Goal: Information Seeking & Learning: Learn about a topic

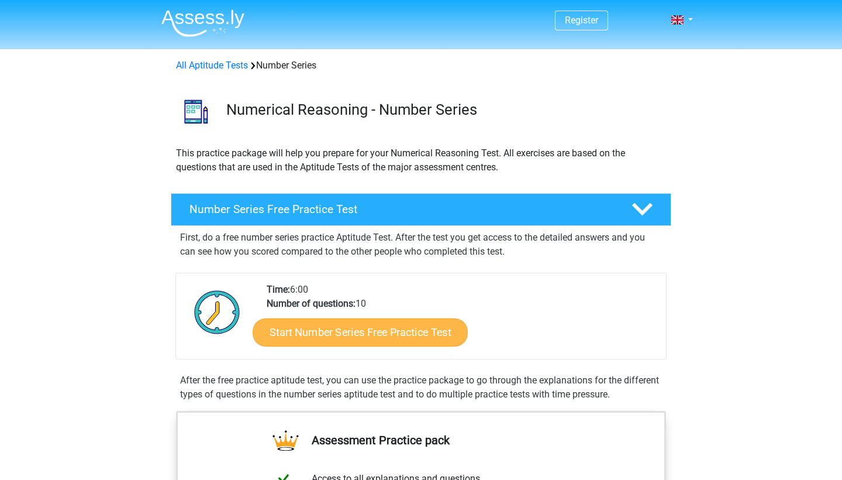
click at [322, 345] on link "Start Number Series Free Practice Test" at bounding box center [360, 332] width 215 height 28
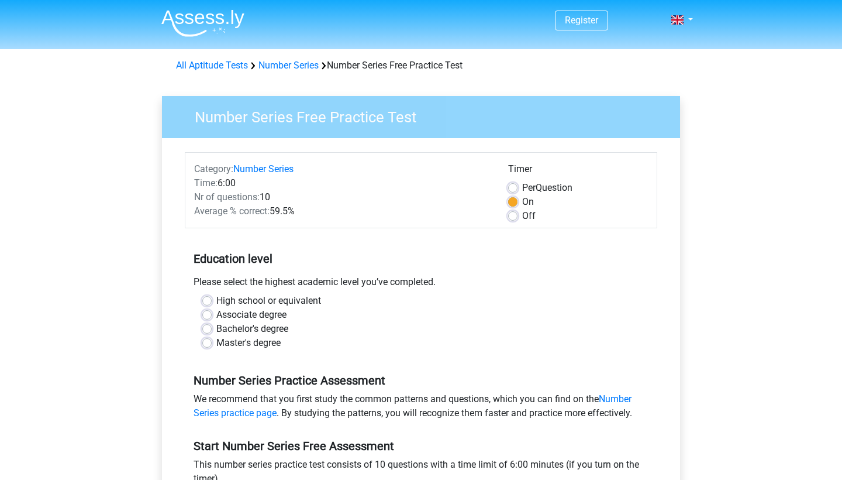
click at [256, 327] on label "Bachelor's degree" at bounding box center [252, 329] width 72 height 14
click at [212, 327] on input "Bachelor's degree" at bounding box center [206, 328] width 9 height 12
radio input "true"
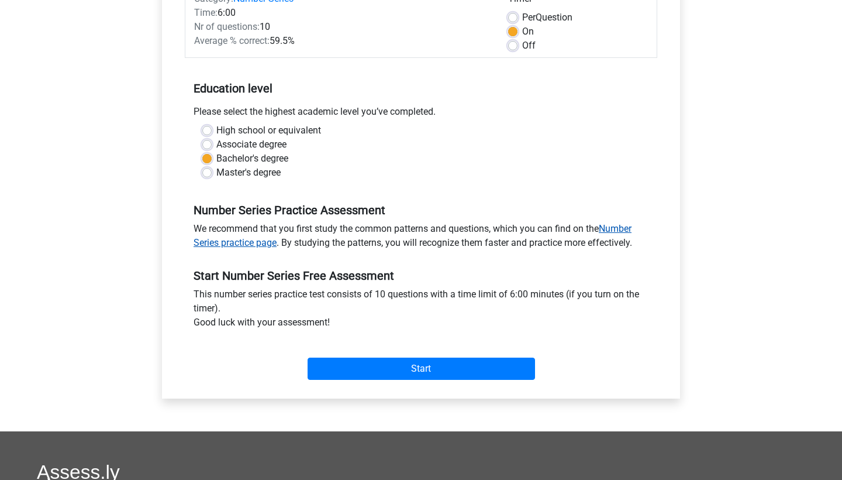
scroll to position [240, 0]
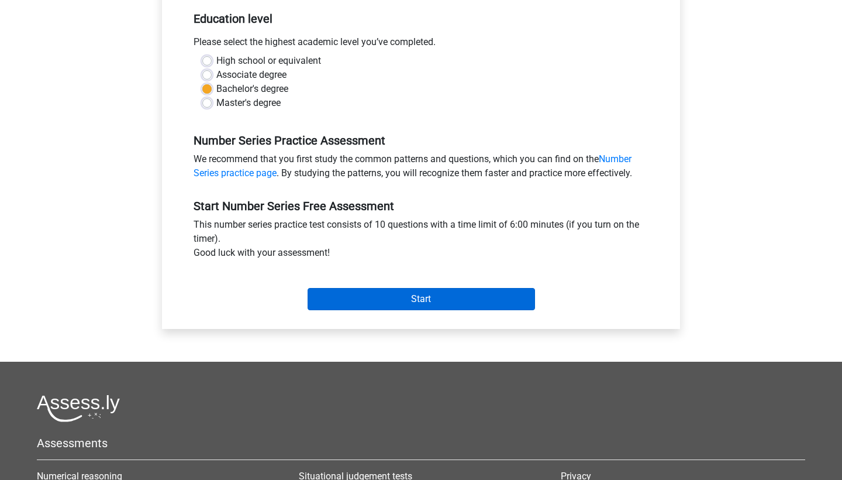
click at [391, 302] on input "Start" at bounding box center [422, 299] width 228 height 22
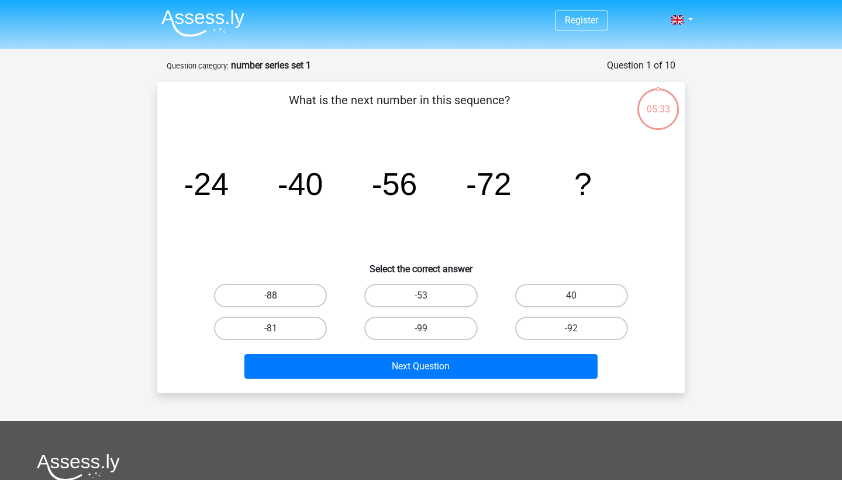
click at [265, 290] on label "-88" at bounding box center [270, 295] width 113 height 23
click at [271, 295] on input "-88" at bounding box center [275, 299] width 8 height 8
radio input "true"
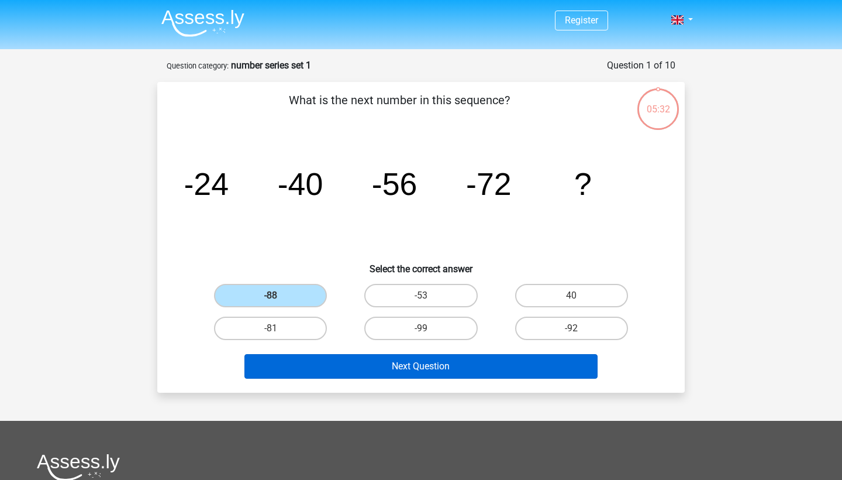
click at [335, 357] on button "Next Question" at bounding box center [422, 366] width 354 height 25
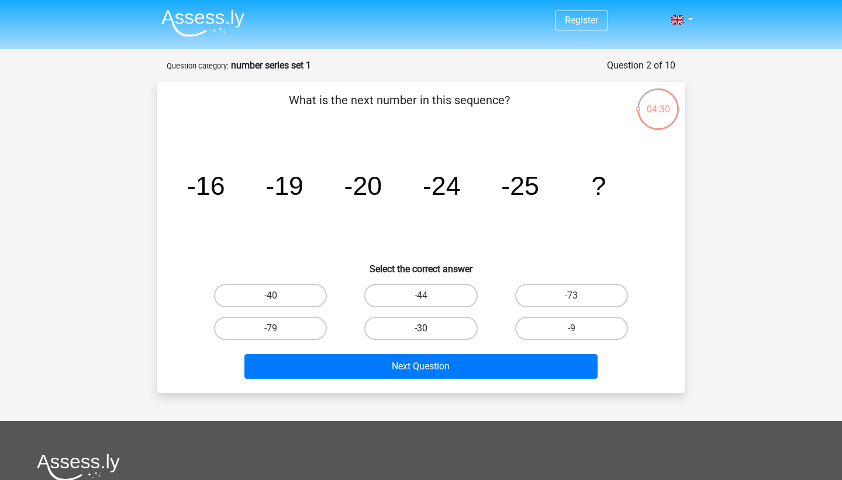
click at [437, 328] on label "-30" at bounding box center [420, 327] width 113 height 23
click at [429, 328] on input "-30" at bounding box center [425, 332] width 8 height 8
radio input "true"
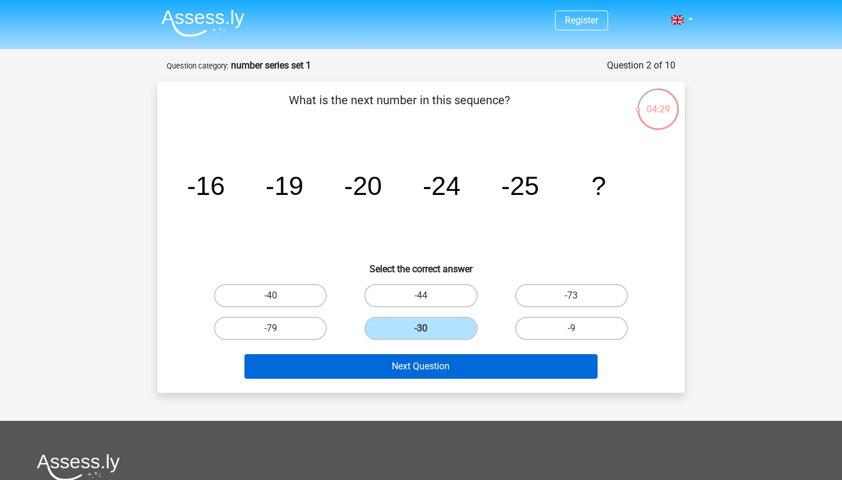
click at [457, 363] on button "Next Question" at bounding box center [422, 366] width 354 height 25
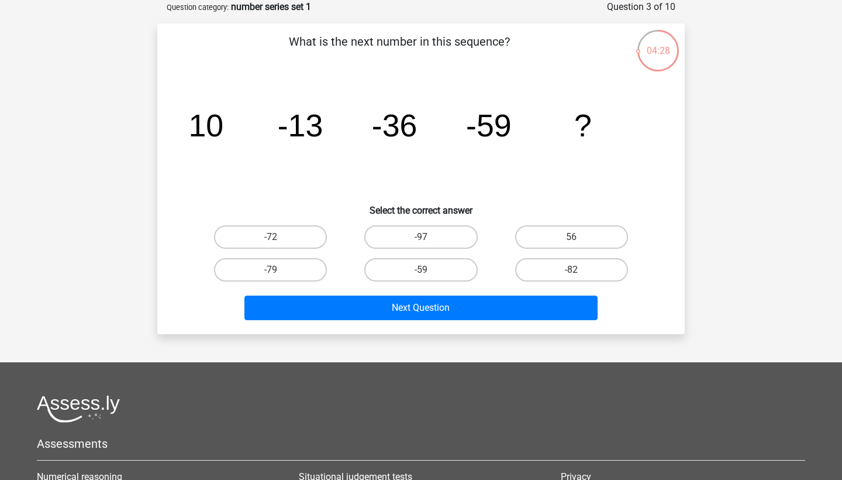
scroll to position [51, 0]
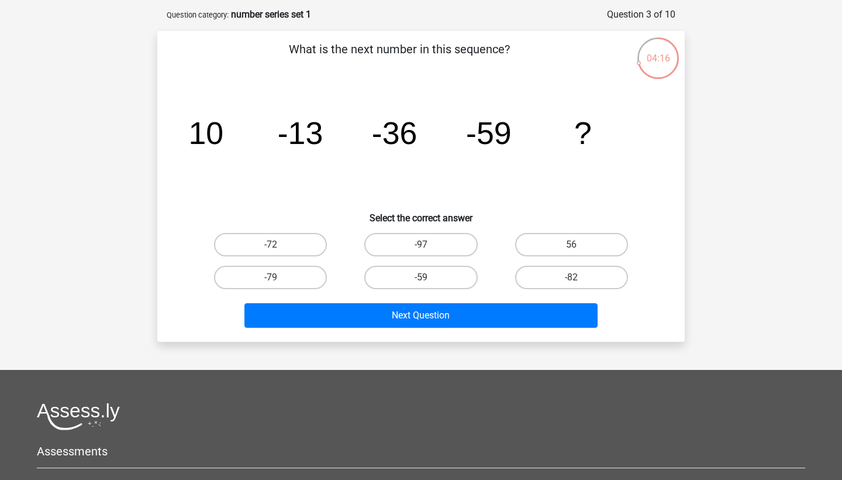
click at [572, 277] on input "-82" at bounding box center [576, 281] width 8 height 8
radio input "true"
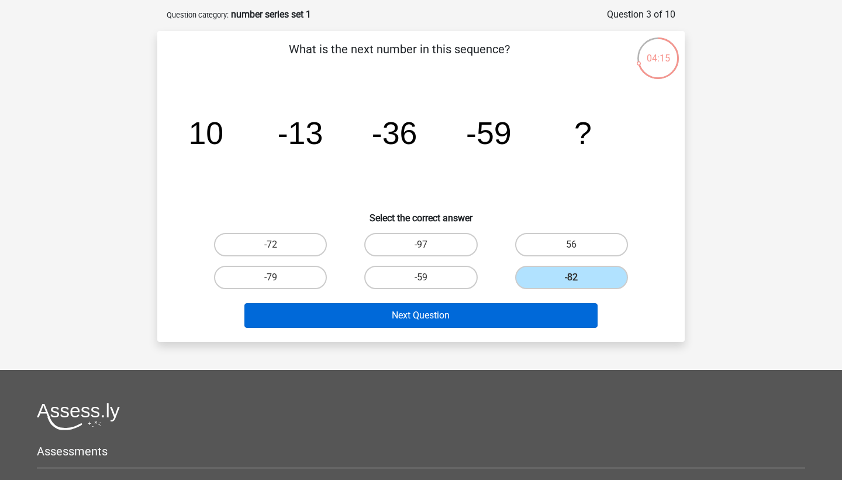
click at [555, 327] on button "Next Question" at bounding box center [422, 315] width 354 height 25
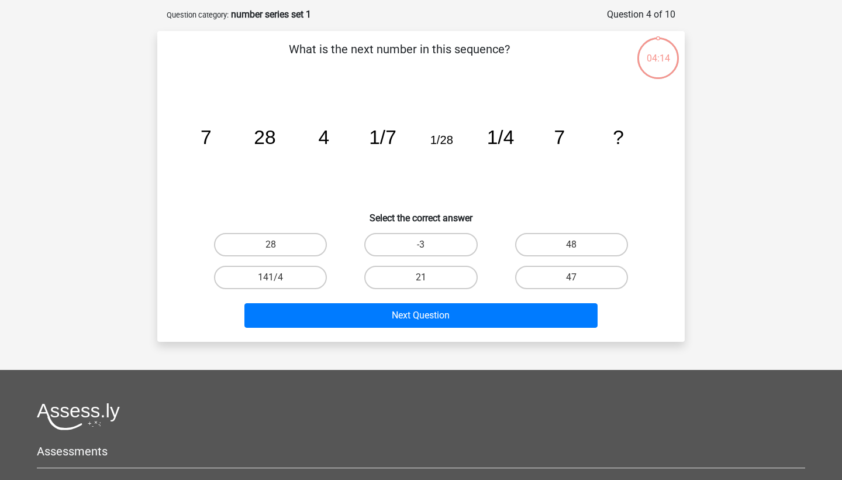
scroll to position [58, 0]
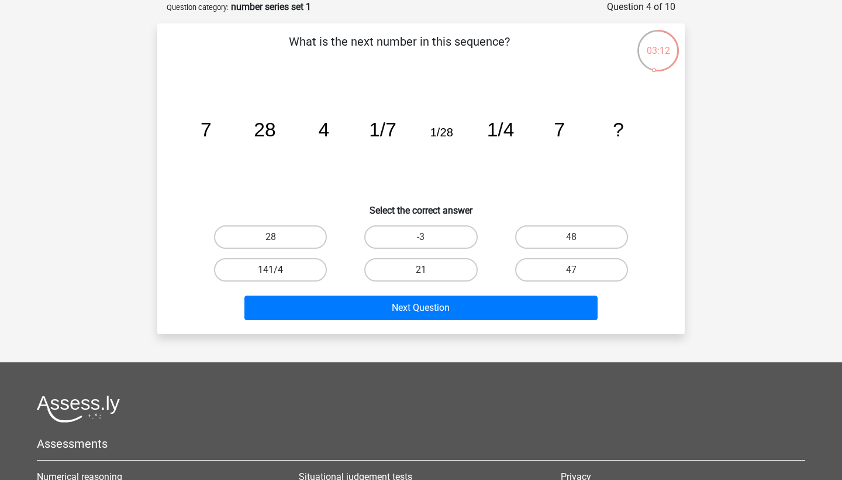
click at [292, 271] on label "141/4" at bounding box center [270, 269] width 113 height 23
click at [278, 271] on input "141/4" at bounding box center [275, 274] width 8 height 8
radio input "true"
click at [298, 271] on label "141/4" at bounding box center [270, 269] width 113 height 23
click at [278, 271] on input "141/4" at bounding box center [275, 274] width 8 height 8
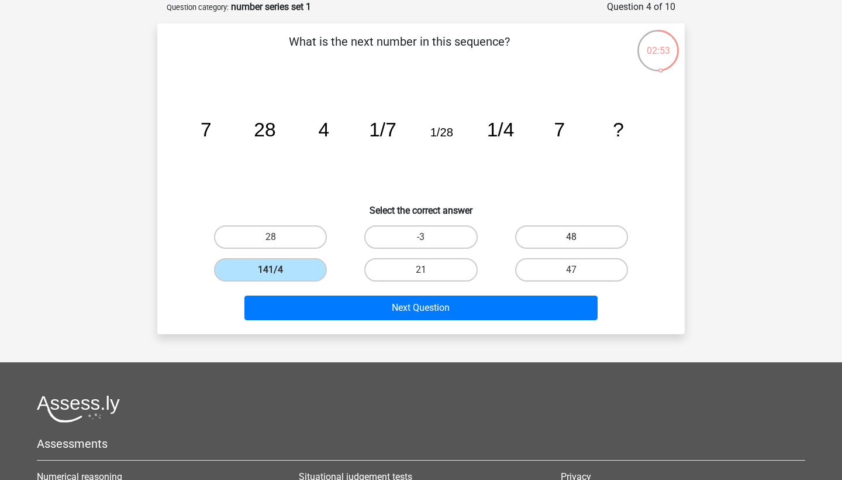
click at [549, 241] on label "48" at bounding box center [571, 236] width 113 height 23
click at [572, 241] on input "48" at bounding box center [576, 241] width 8 height 8
radio input "true"
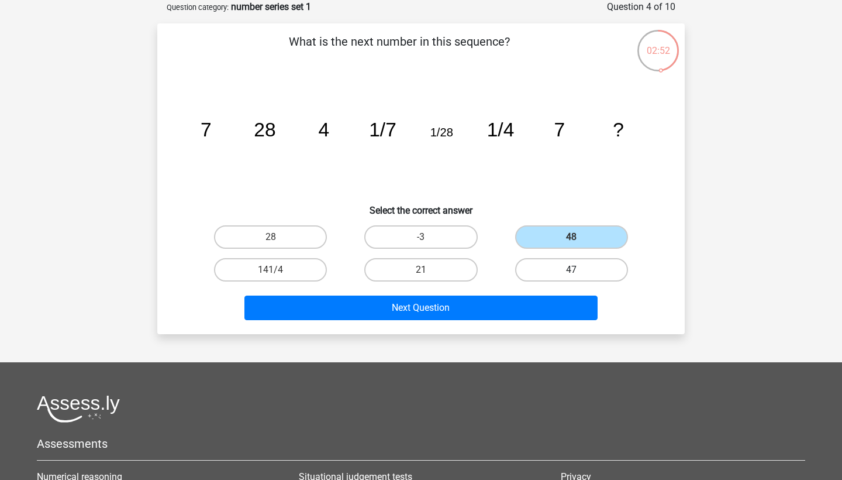
click at [549, 274] on label "47" at bounding box center [571, 269] width 113 height 23
click at [572, 274] on input "47" at bounding box center [576, 274] width 8 height 8
radio input "true"
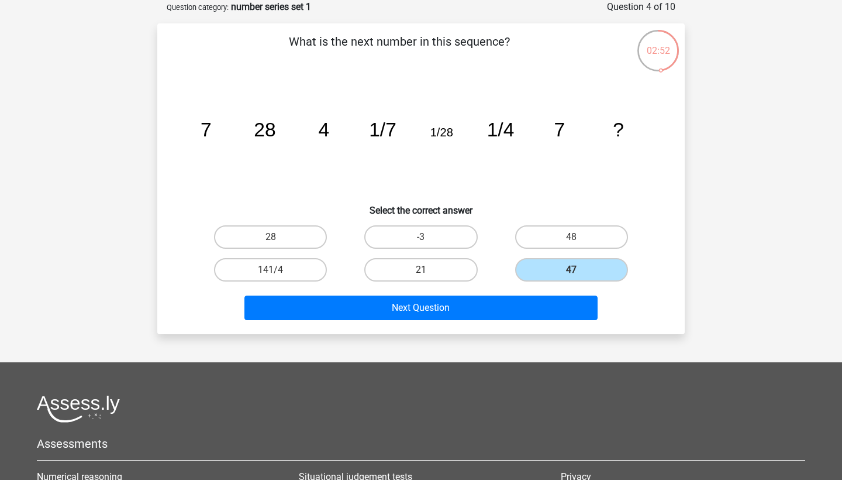
click at [539, 288] on div "Next Question" at bounding box center [421, 305] width 490 height 39
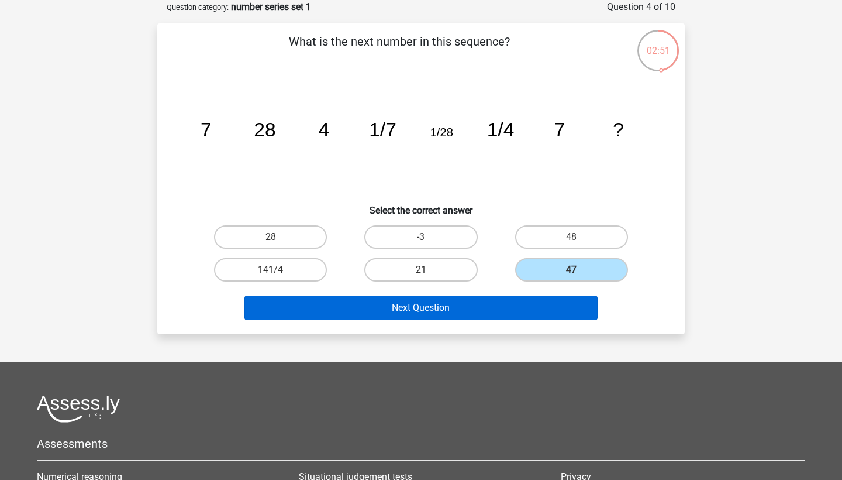
click at [542, 304] on button "Next Question" at bounding box center [422, 307] width 354 height 25
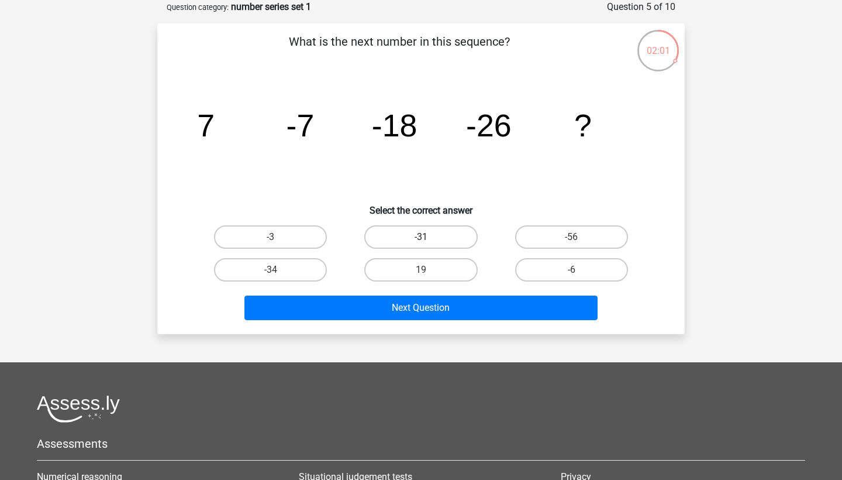
click at [455, 242] on label "-31" at bounding box center [420, 236] width 113 height 23
click at [429, 242] on input "-31" at bounding box center [425, 241] width 8 height 8
radio input "true"
click at [455, 332] on div "What is the next number in this sequence? image/svg+xml 7 -7 -18 -26 ? Select t…" at bounding box center [421, 178] width 528 height 311
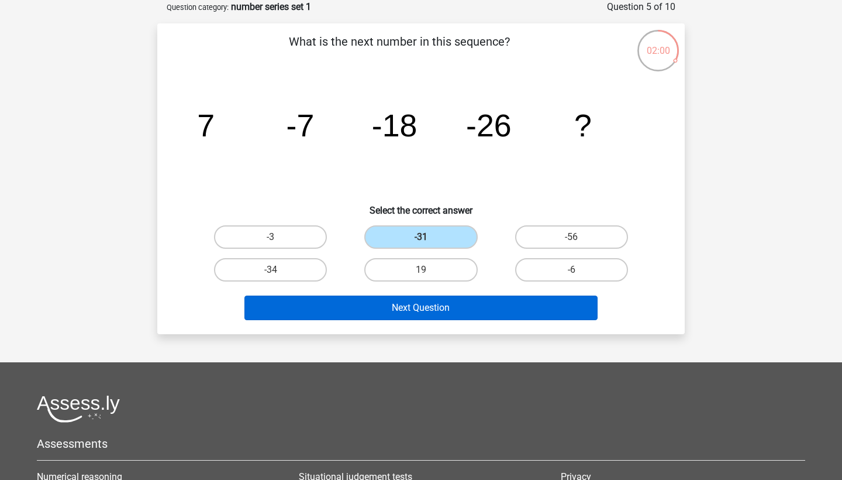
click at [465, 308] on button "Next Question" at bounding box center [422, 307] width 354 height 25
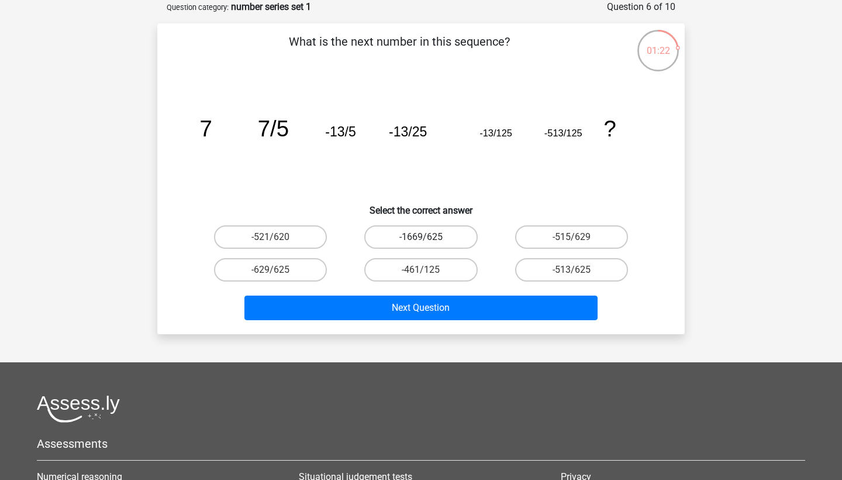
click at [448, 238] on label "-1669/625" at bounding box center [420, 236] width 113 height 23
click at [429, 238] on input "-1669/625" at bounding box center [425, 241] width 8 height 8
radio input "true"
click at [592, 237] on label "-515/629" at bounding box center [571, 236] width 113 height 23
click at [579, 237] on input "-515/629" at bounding box center [576, 241] width 8 height 8
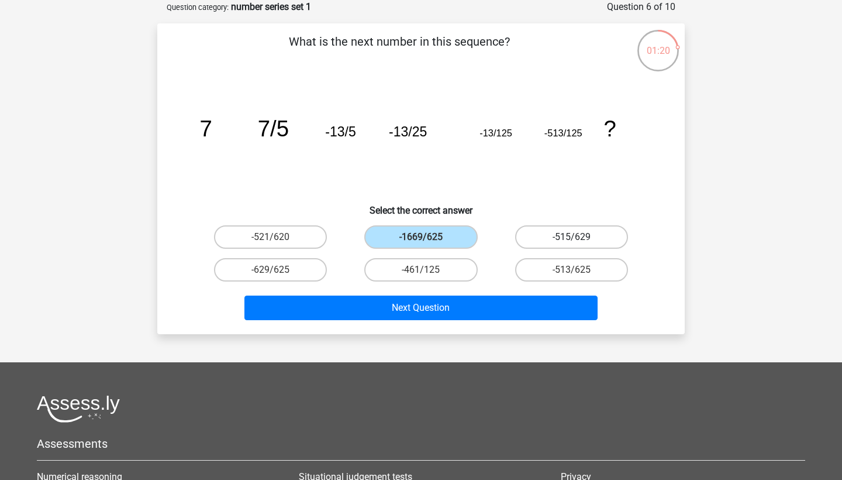
radio input "true"
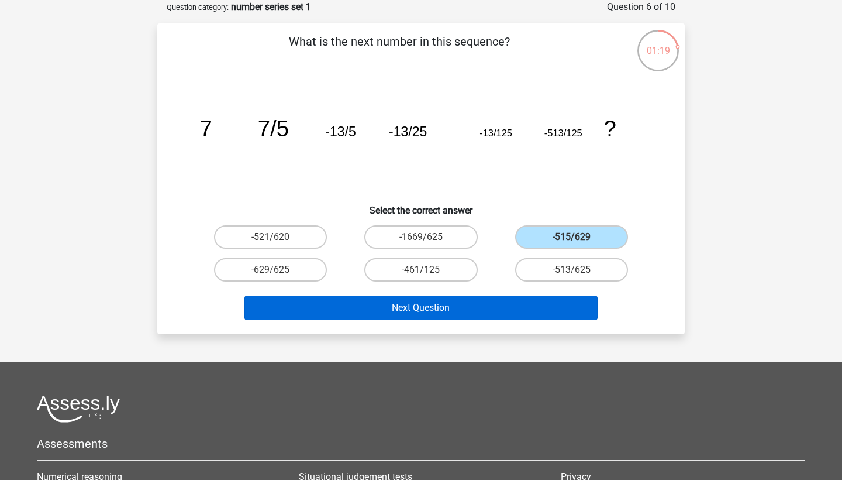
click at [567, 311] on button "Next Question" at bounding box center [422, 307] width 354 height 25
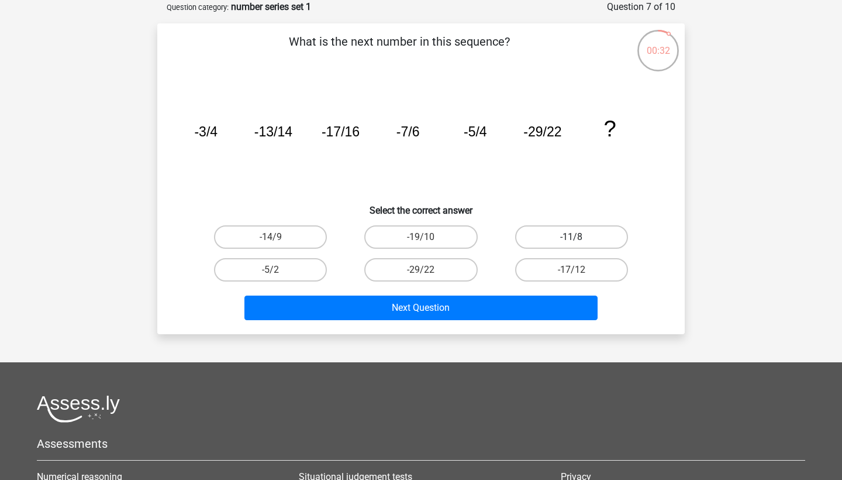
click at [590, 242] on label "-11/8" at bounding box center [571, 236] width 113 height 23
click at [579, 242] on input "-11/8" at bounding box center [576, 241] width 8 height 8
radio input "true"
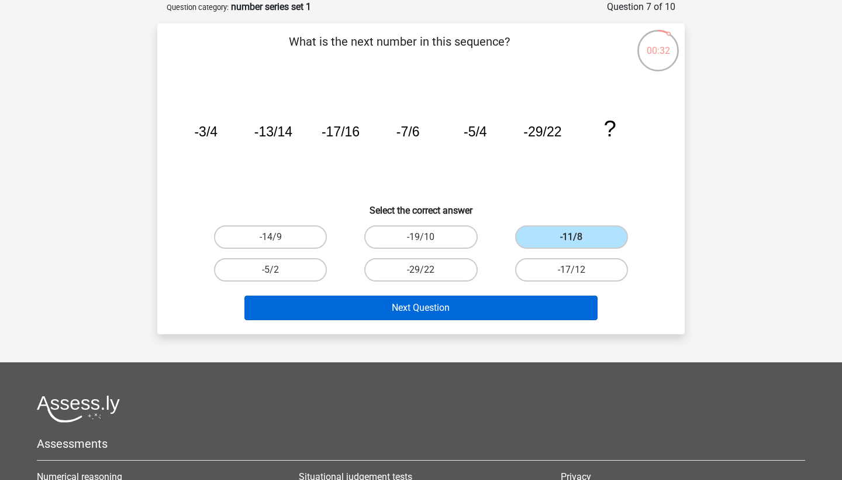
click at [567, 295] on button "Next Question" at bounding box center [422, 307] width 354 height 25
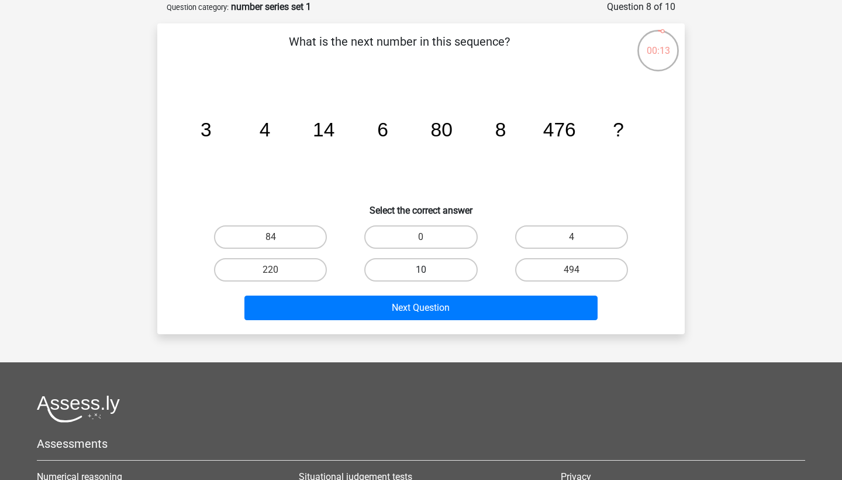
click at [418, 271] on label "10" at bounding box center [420, 269] width 113 height 23
click at [421, 271] on input "10" at bounding box center [425, 274] width 8 height 8
radio input "true"
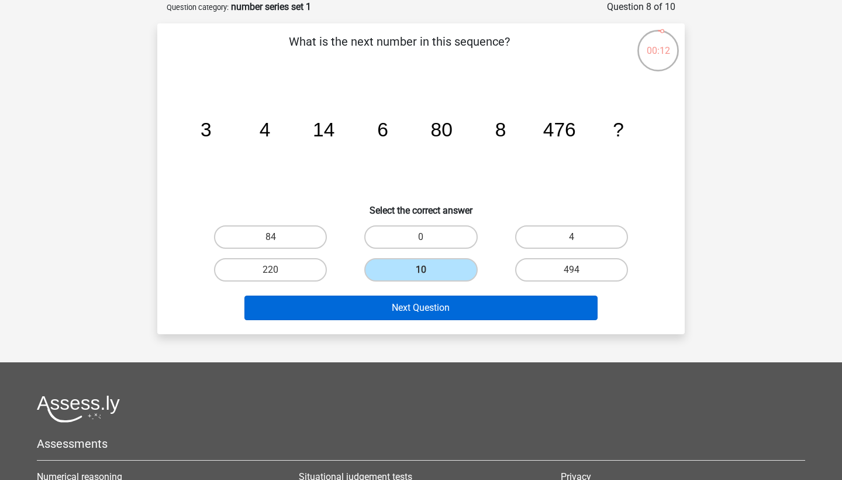
click at [428, 307] on button "Next Question" at bounding box center [422, 307] width 354 height 25
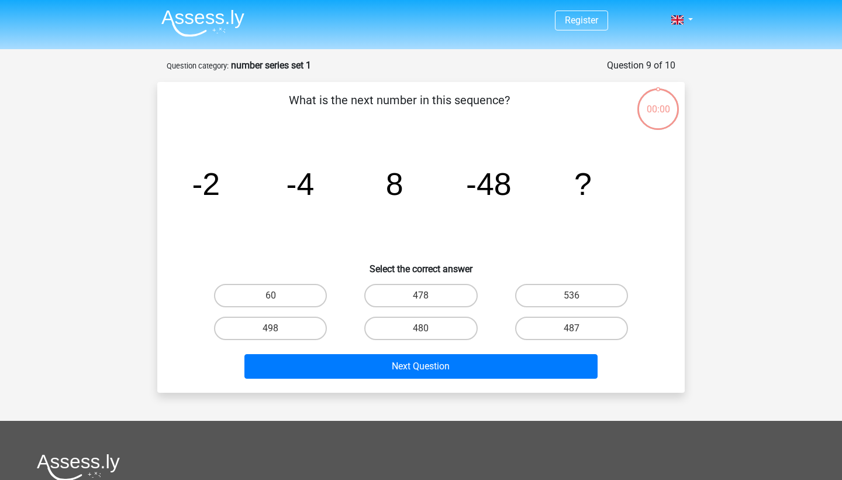
scroll to position [58, 0]
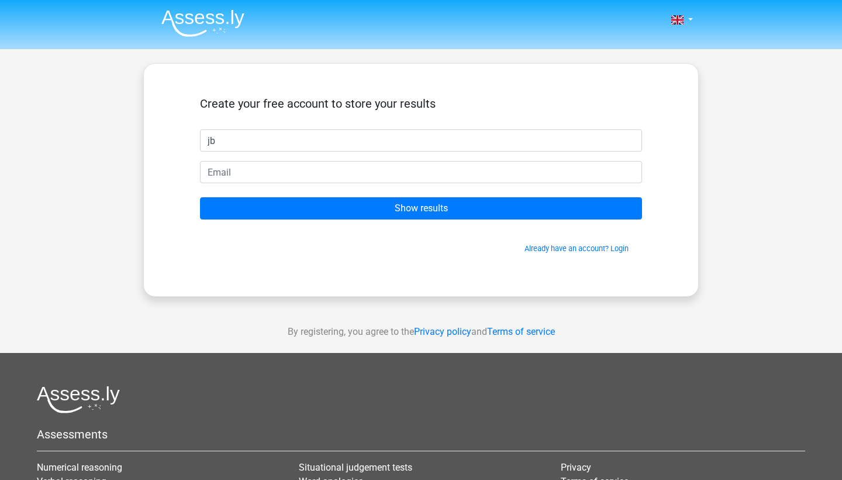
type input "jb"
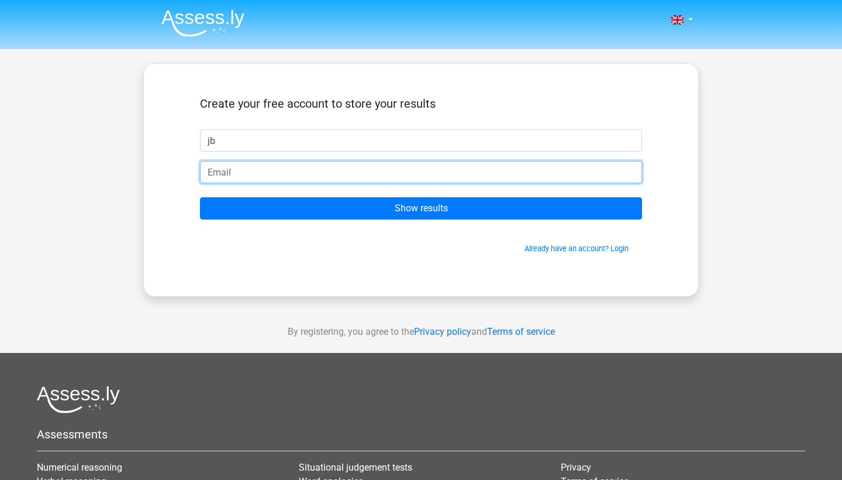
type input "[EMAIL_ADDRESS][DOMAIN_NAME]"
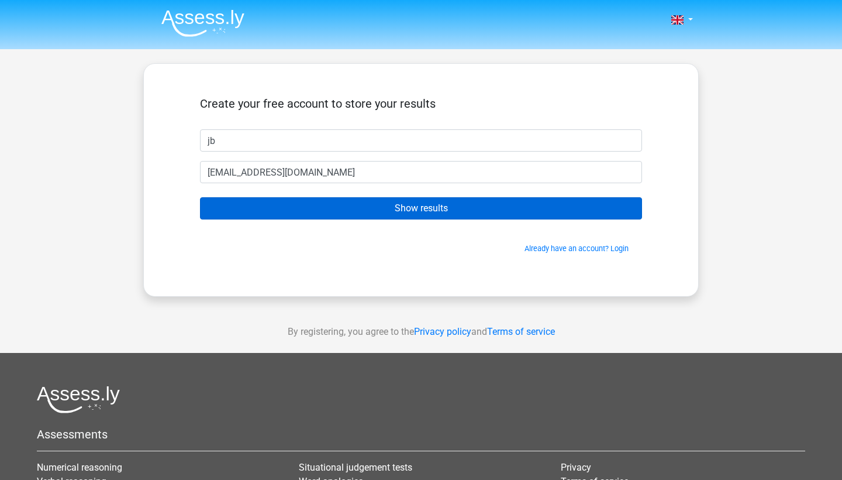
click at [456, 209] on input "Show results" at bounding box center [421, 208] width 442 height 22
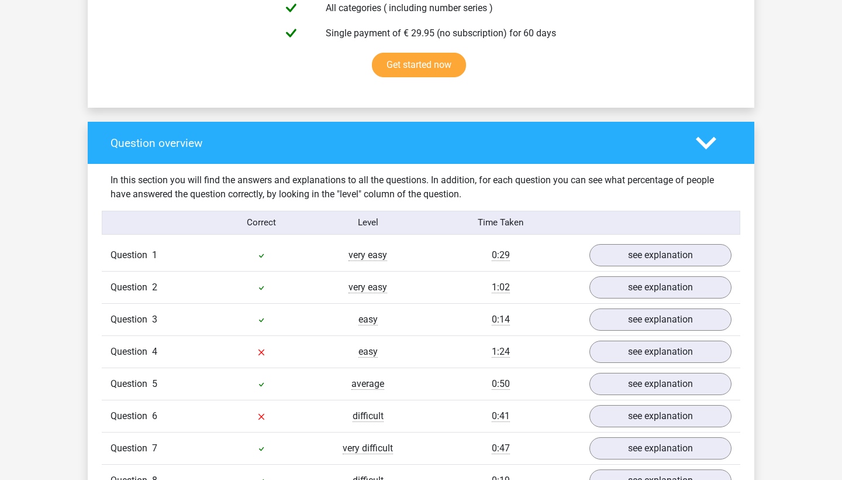
scroll to position [746, 0]
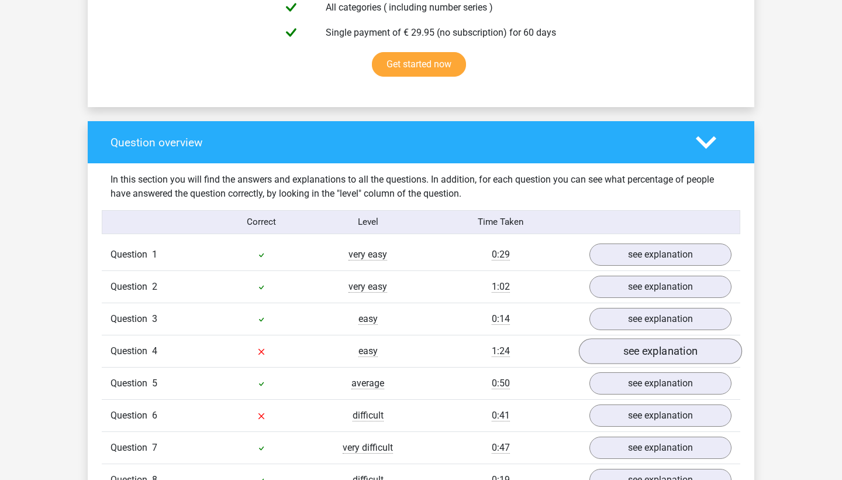
click at [619, 352] on link "see explanation" at bounding box center [660, 351] width 163 height 26
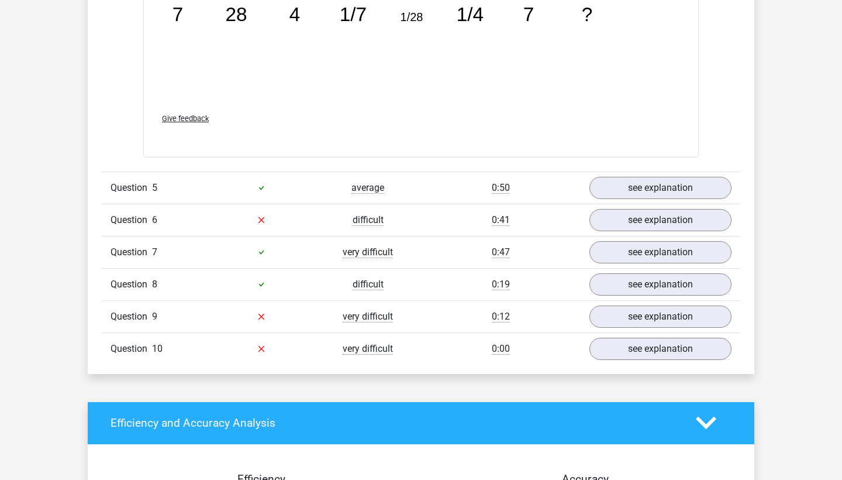
scroll to position [1573, 0]
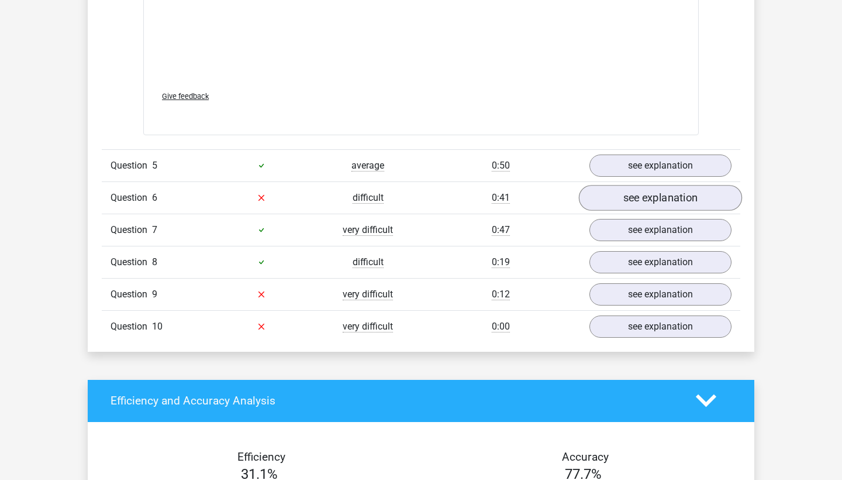
click at [617, 192] on link "see explanation" at bounding box center [660, 198] width 163 height 26
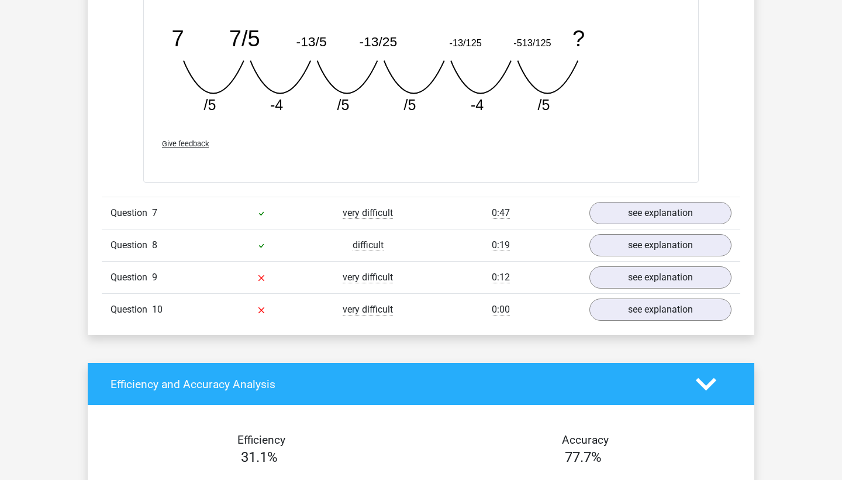
scroll to position [2125, 0]
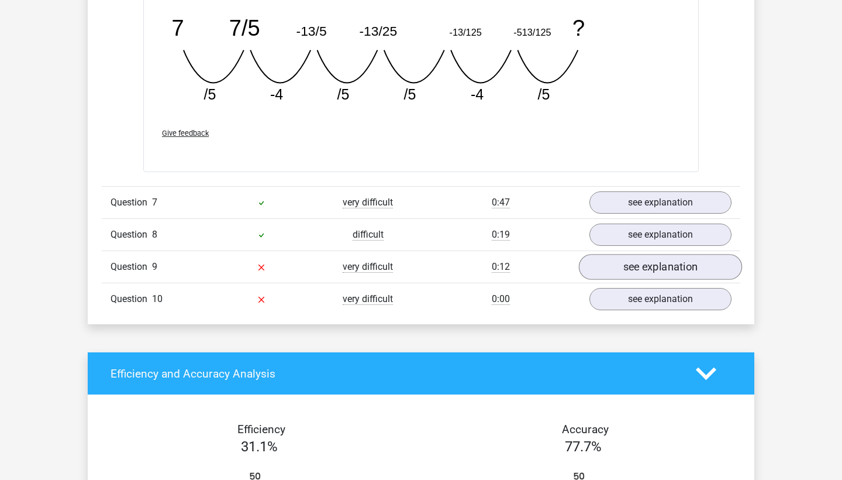
click at [622, 267] on link "see explanation" at bounding box center [660, 267] width 163 height 26
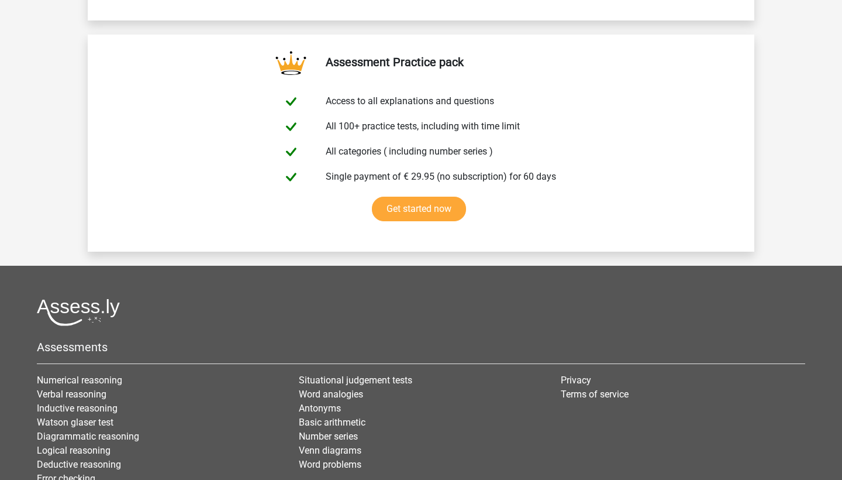
scroll to position [3853, 0]
